Goal: Task Accomplishment & Management: Use online tool/utility

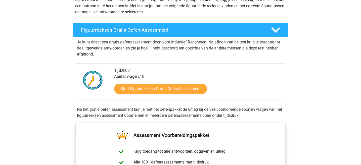
scroll to position [67, 0]
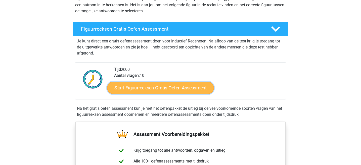
click at [146, 88] on link "Start Figuurreeksen Gratis Oefen Assessment" at bounding box center [160, 88] width 107 height 12
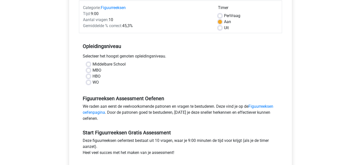
click at [93, 83] on label "WO" at bounding box center [96, 83] width 6 height 6
click at [88, 83] on input "WO" at bounding box center [89, 82] width 4 height 5
radio input "true"
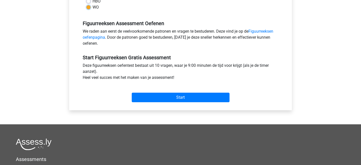
scroll to position [144, 0]
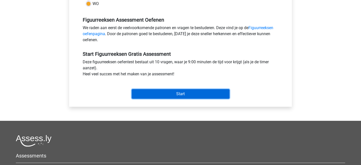
click at [176, 94] on input "Start" at bounding box center [181, 94] width 98 height 10
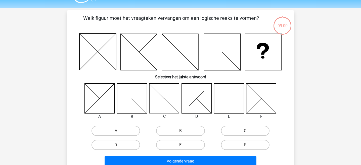
scroll to position [15, 0]
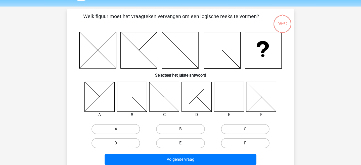
click at [181, 143] on label "E" at bounding box center [180, 143] width 49 height 10
click at [181, 143] on input "E" at bounding box center [182, 144] width 3 height 3
radio input "true"
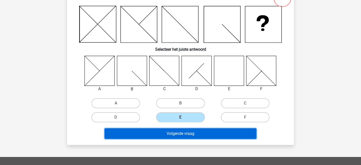
click at [190, 137] on button "Volgende vraag" at bounding box center [181, 134] width 152 height 11
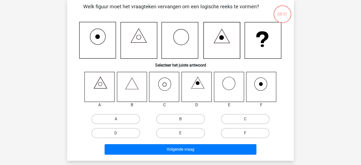
scroll to position [23, 0]
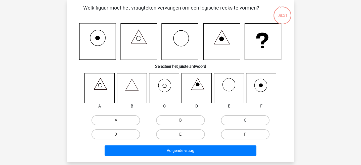
click at [241, 121] on label "C" at bounding box center [245, 120] width 49 height 10
click at [245, 121] on input "C" at bounding box center [246, 122] width 3 height 3
radio input "true"
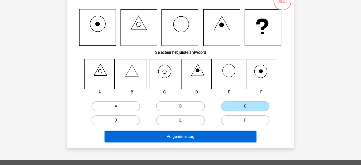
click at [232, 141] on button "Volgende vraag" at bounding box center [181, 137] width 152 height 11
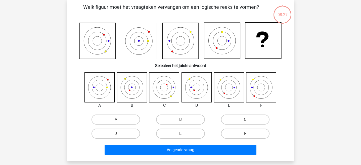
scroll to position [23, 0]
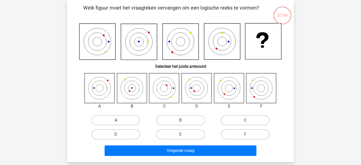
click at [124, 121] on label "A" at bounding box center [116, 120] width 49 height 10
click at [119, 121] on input "A" at bounding box center [117, 122] width 3 height 3
radio input "true"
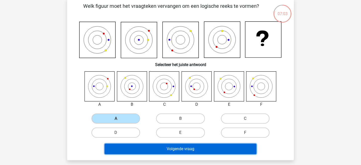
click at [156, 152] on button "Volgende vraag" at bounding box center [181, 149] width 152 height 11
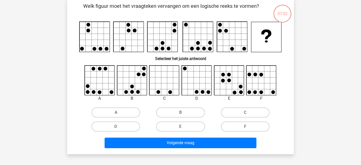
scroll to position [23, 0]
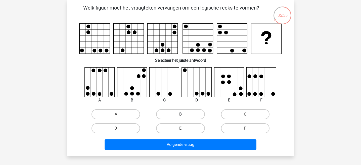
click at [193, 113] on label "B" at bounding box center [180, 114] width 49 height 10
click at [184, 114] on input "B" at bounding box center [182, 115] width 3 height 3
radio input "true"
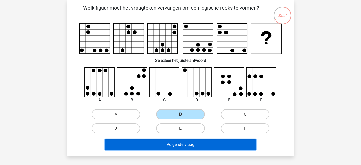
click at [201, 147] on button "Volgende vraag" at bounding box center [181, 145] width 152 height 11
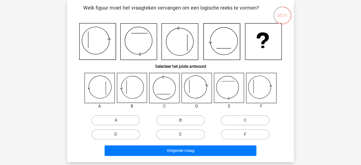
click at [178, 124] on label "B" at bounding box center [180, 120] width 49 height 10
click at [181, 124] on input "B" at bounding box center [182, 122] width 3 height 3
radio input "true"
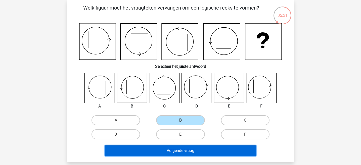
click at [181, 150] on button "Volgende vraag" at bounding box center [181, 151] width 152 height 11
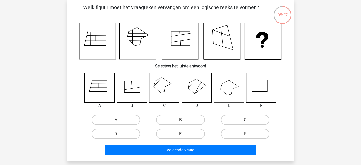
scroll to position [16, 0]
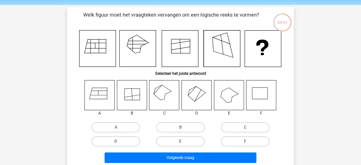
click at [232, 125] on label "C" at bounding box center [245, 128] width 49 height 10
click at [245, 128] on input "C" at bounding box center [246, 129] width 3 height 3
radio input "true"
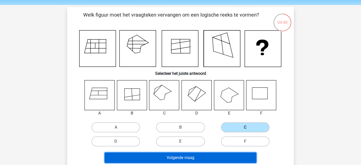
click at [215, 158] on button "Volgende vraag" at bounding box center [181, 158] width 152 height 11
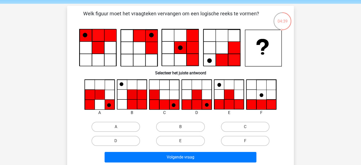
scroll to position [20, 0]
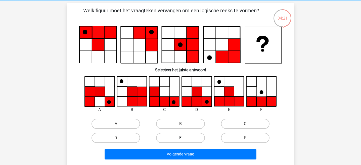
click at [187, 140] on label "E" at bounding box center [180, 138] width 49 height 10
click at [184, 140] on input "E" at bounding box center [182, 139] width 3 height 3
radio input "true"
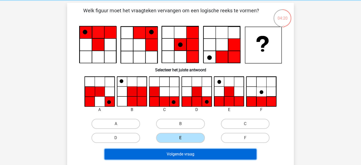
click at [189, 153] on button "Volgende vraag" at bounding box center [181, 154] width 152 height 11
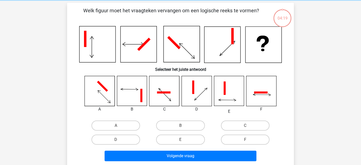
scroll to position [23, 0]
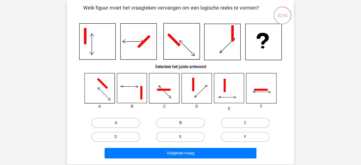
click at [179, 121] on label "B" at bounding box center [180, 123] width 49 height 10
click at [181, 123] on input "B" at bounding box center [182, 124] width 3 height 3
radio input "true"
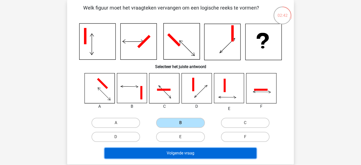
click at [180, 155] on button "Volgende vraag" at bounding box center [181, 153] width 152 height 11
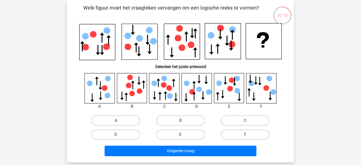
click at [109, 117] on label "A" at bounding box center [116, 121] width 49 height 10
click at [116, 121] on input "A" at bounding box center [117, 122] width 3 height 3
radio input "true"
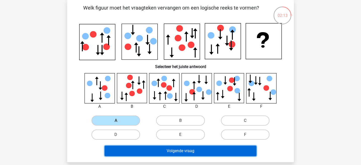
click at [160, 151] on button "Volgende vraag" at bounding box center [181, 151] width 152 height 11
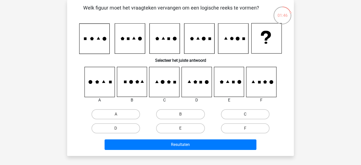
click at [239, 113] on label "C" at bounding box center [245, 114] width 49 height 10
click at [245, 114] on input "C" at bounding box center [246, 115] width 3 height 3
radio input "true"
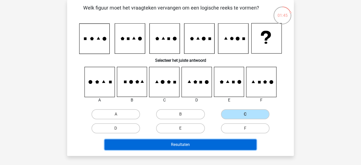
click at [217, 144] on button "Resultaten" at bounding box center [181, 145] width 152 height 11
